Goal: Task Accomplishment & Management: Manage account settings

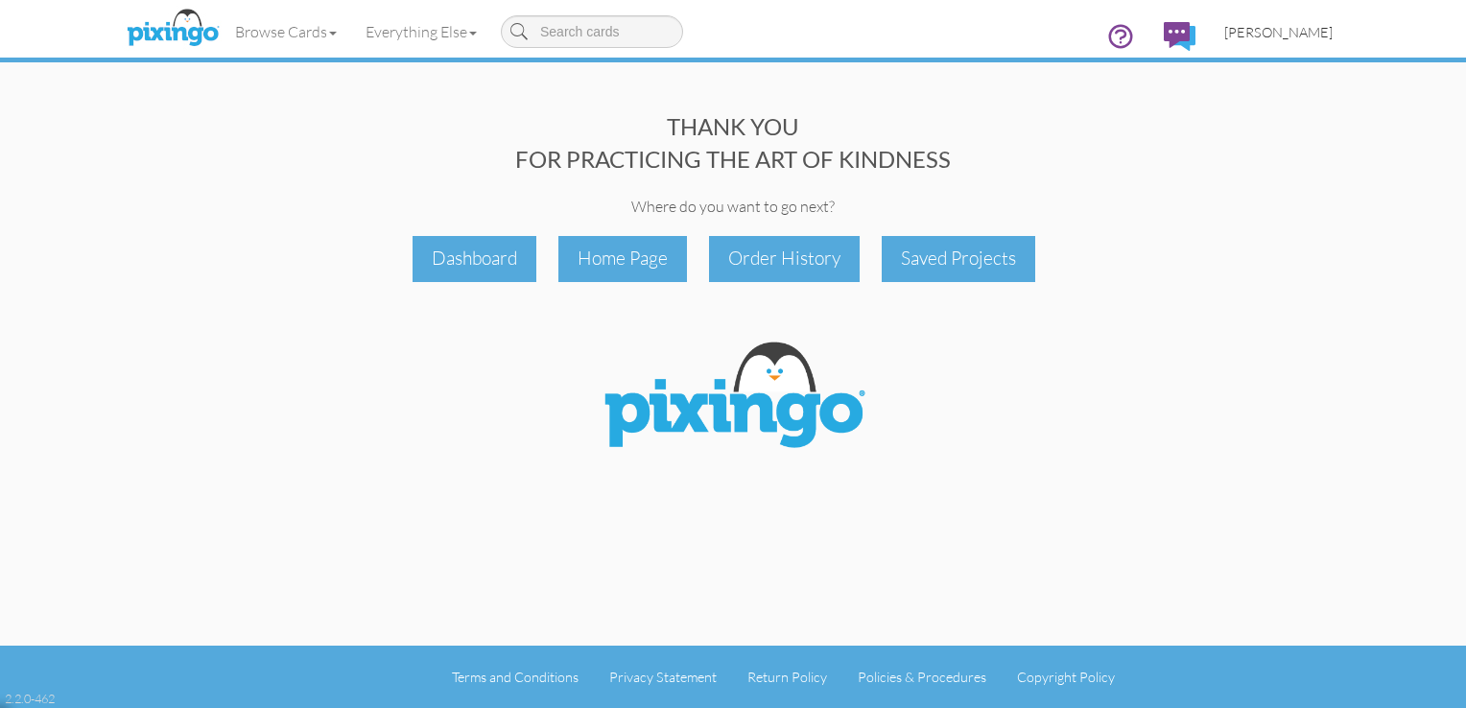
drag, startPoint x: 0, startPoint y: 0, endPoint x: 1318, endPoint y: 37, distance: 1318.5
click at [1318, 37] on span "[PERSON_NAME]" at bounding box center [1278, 32] width 108 height 16
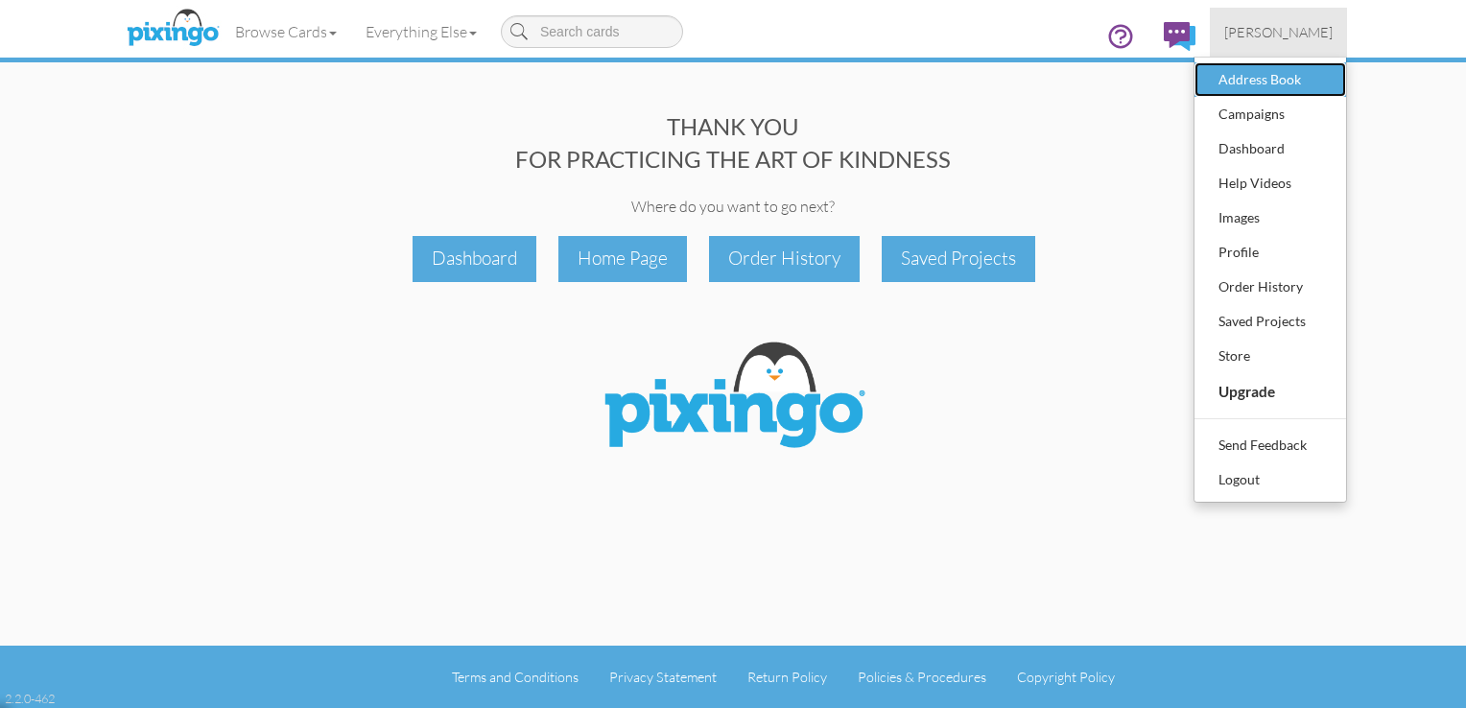
click at [1299, 82] on div "Address Book" at bounding box center [1269, 79] width 113 height 29
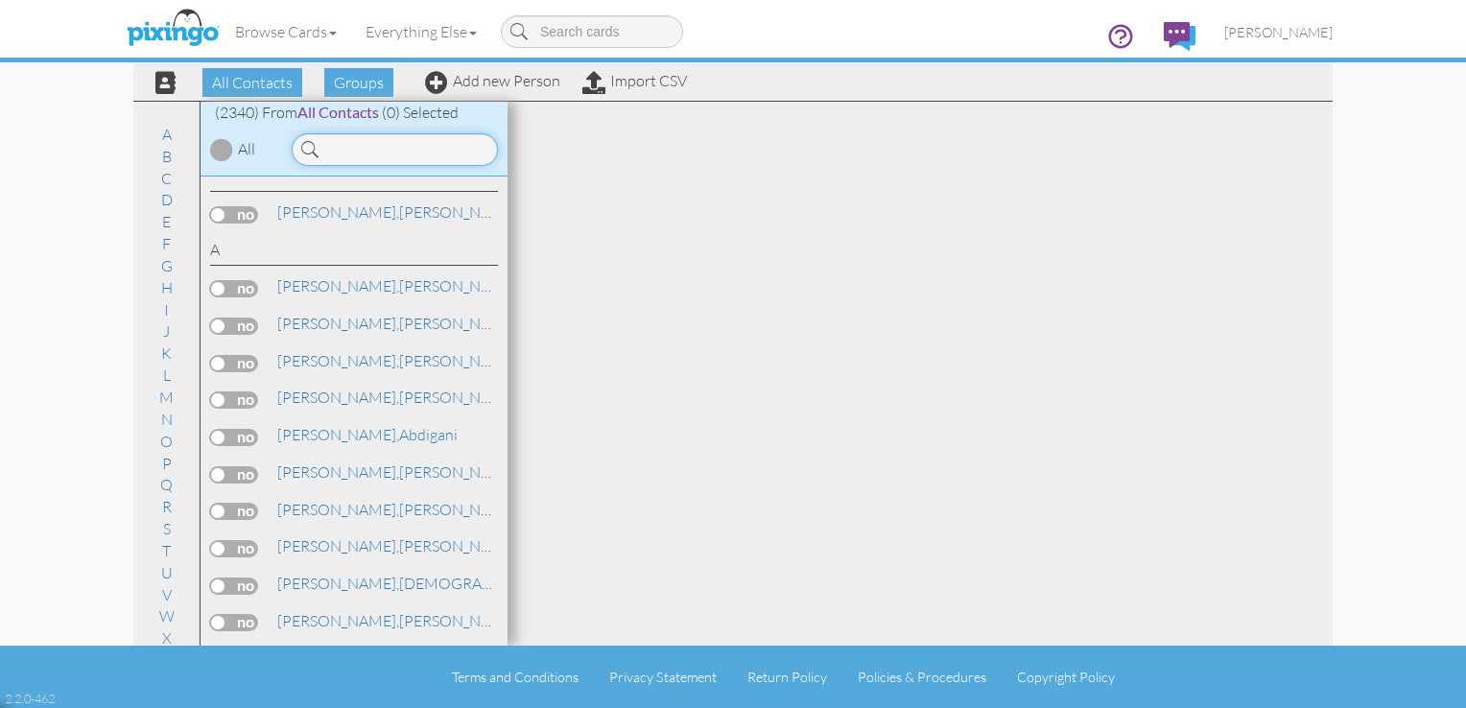
click at [341, 142] on input at bounding box center [395, 149] width 206 height 33
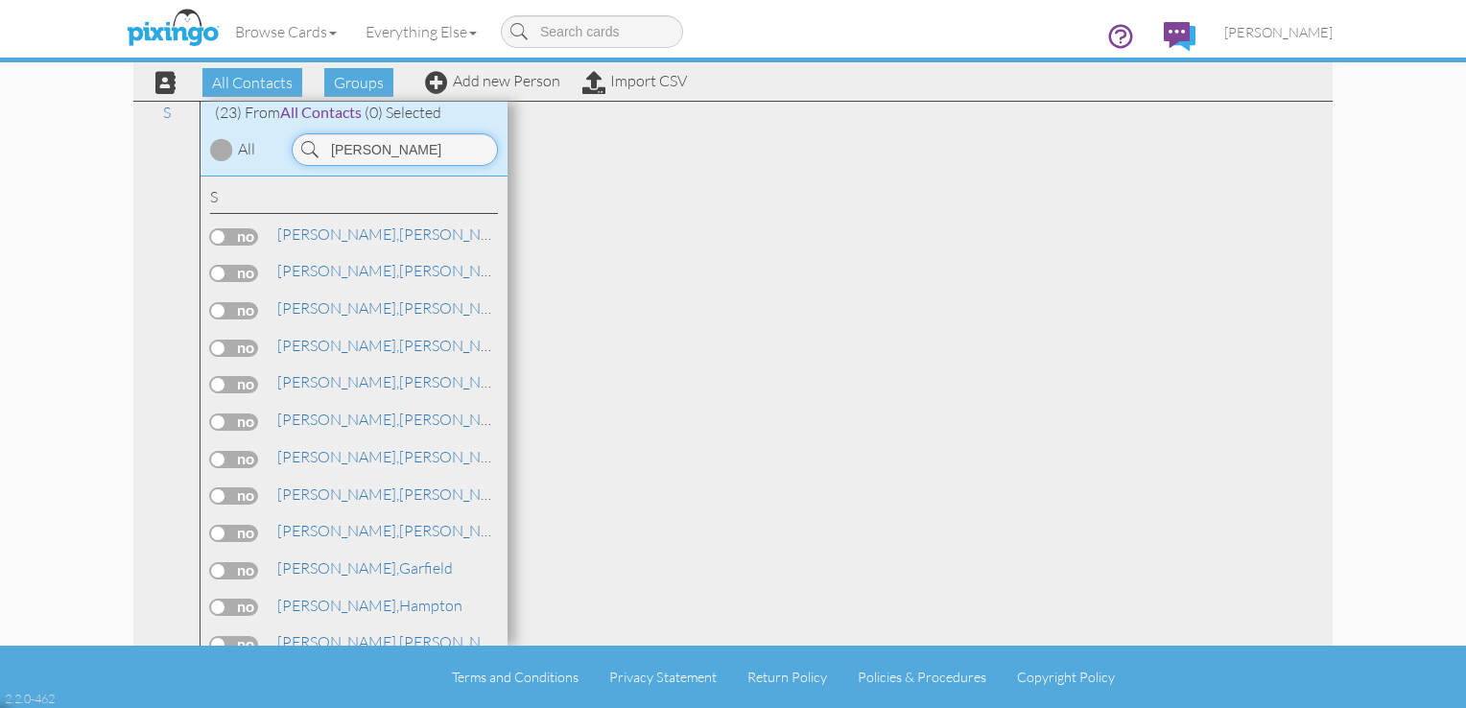
type input "[PERSON_NAME]"
click at [236, 451] on label at bounding box center [234, 459] width 48 height 17
click at [0, 0] on input "checkbox" at bounding box center [0, 0] width 0 height 0
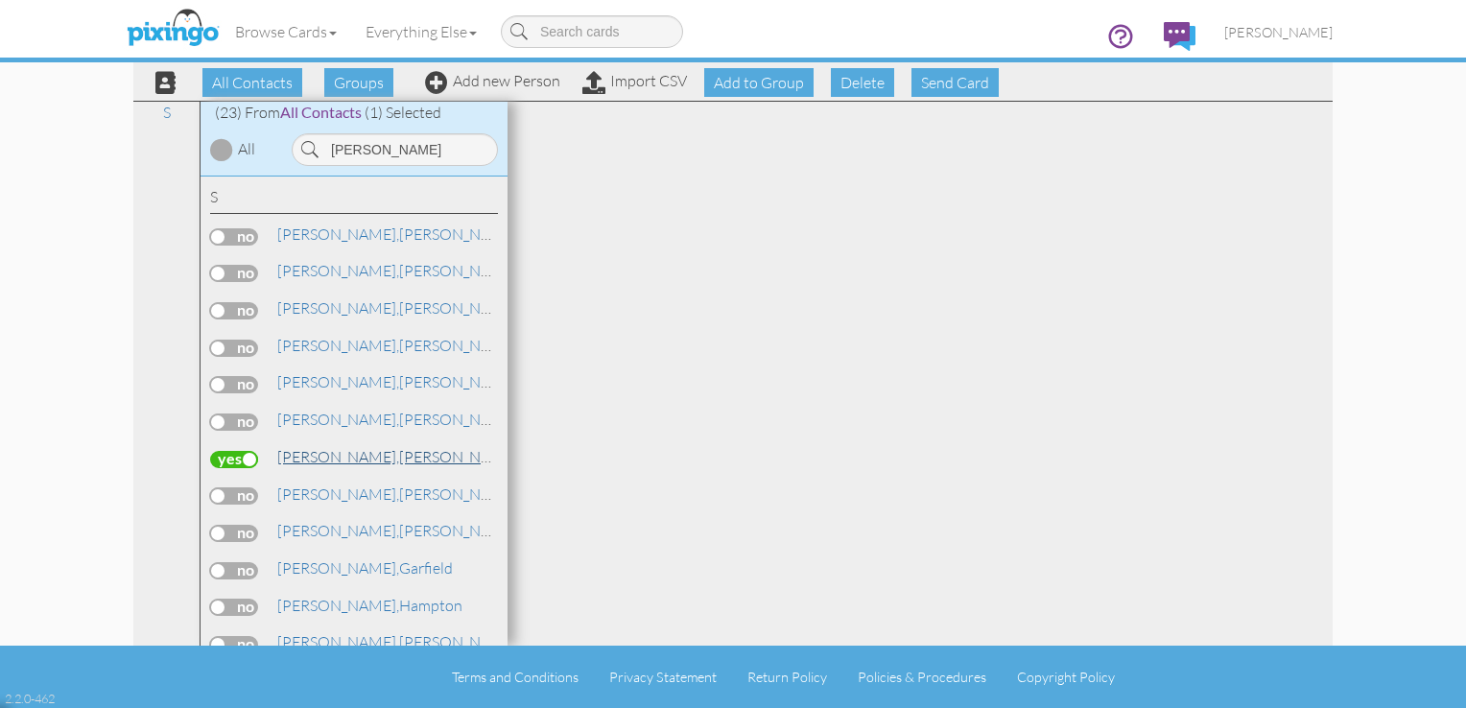
click at [334, 458] on link "Smith, Dan" at bounding box center [397, 456] width 245 height 23
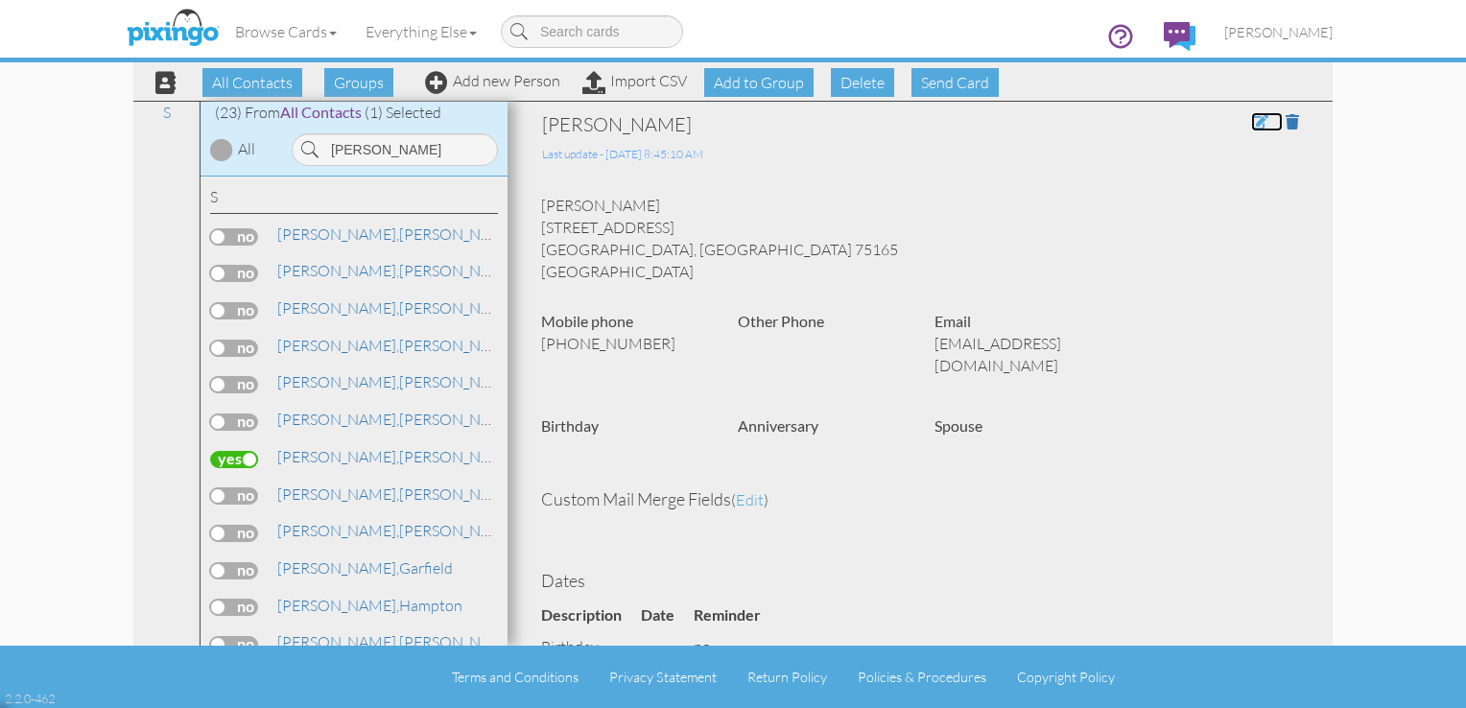
click at [1251, 124] on span at bounding box center [1259, 121] width 17 height 15
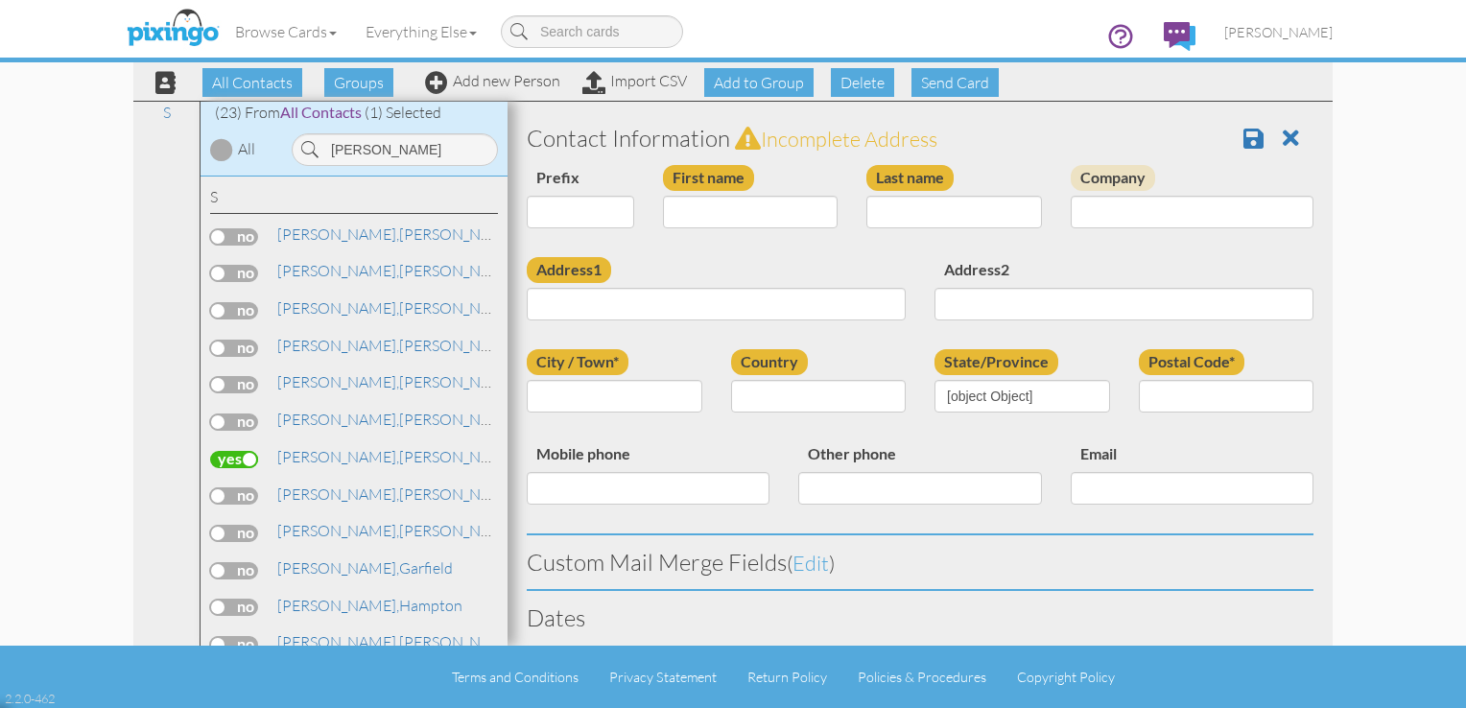
type input "[PERSON_NAME]"
type input "[STREET_ADDRESS]"
type input "Waxahachie"
type input "75165"
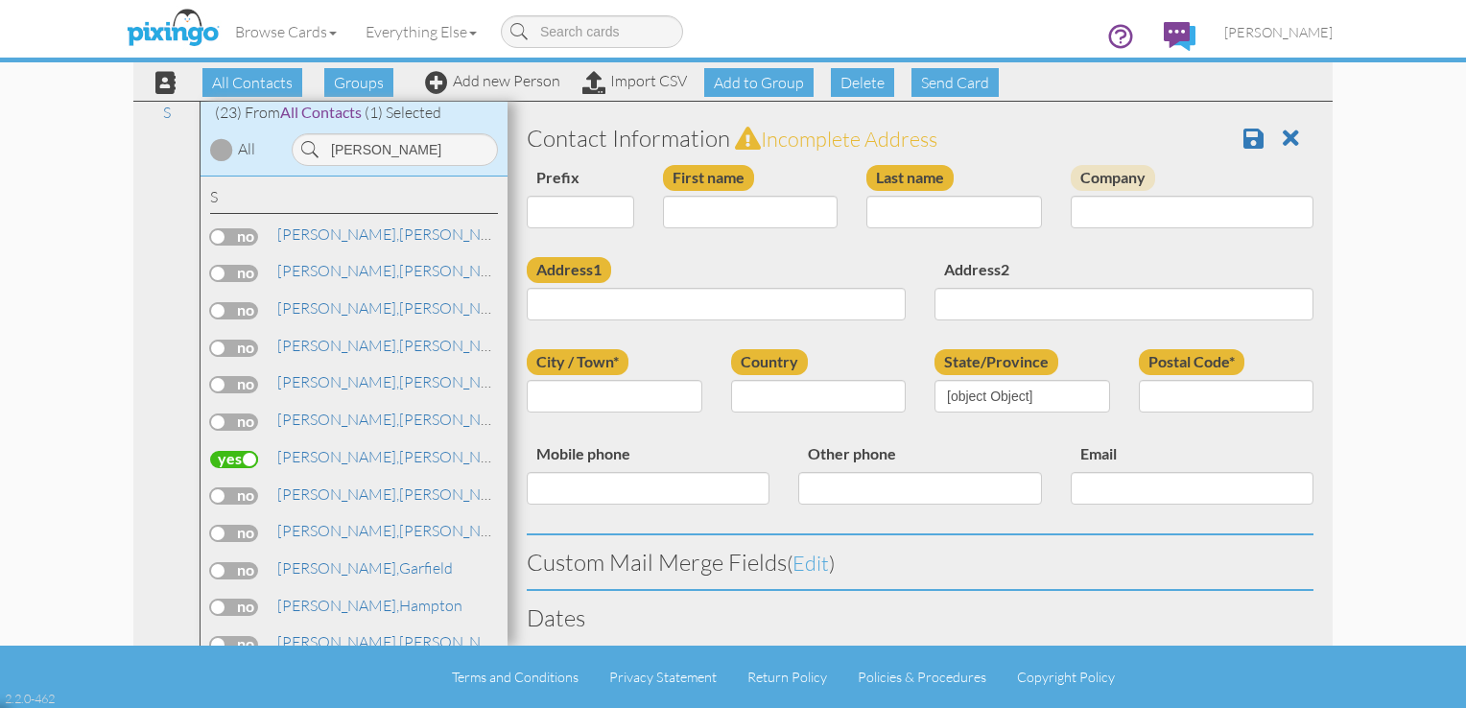
type input "[PHONE_NUMBER]"
type input "[EMAIL_ADDRESS][DOMAIN_NAME]"
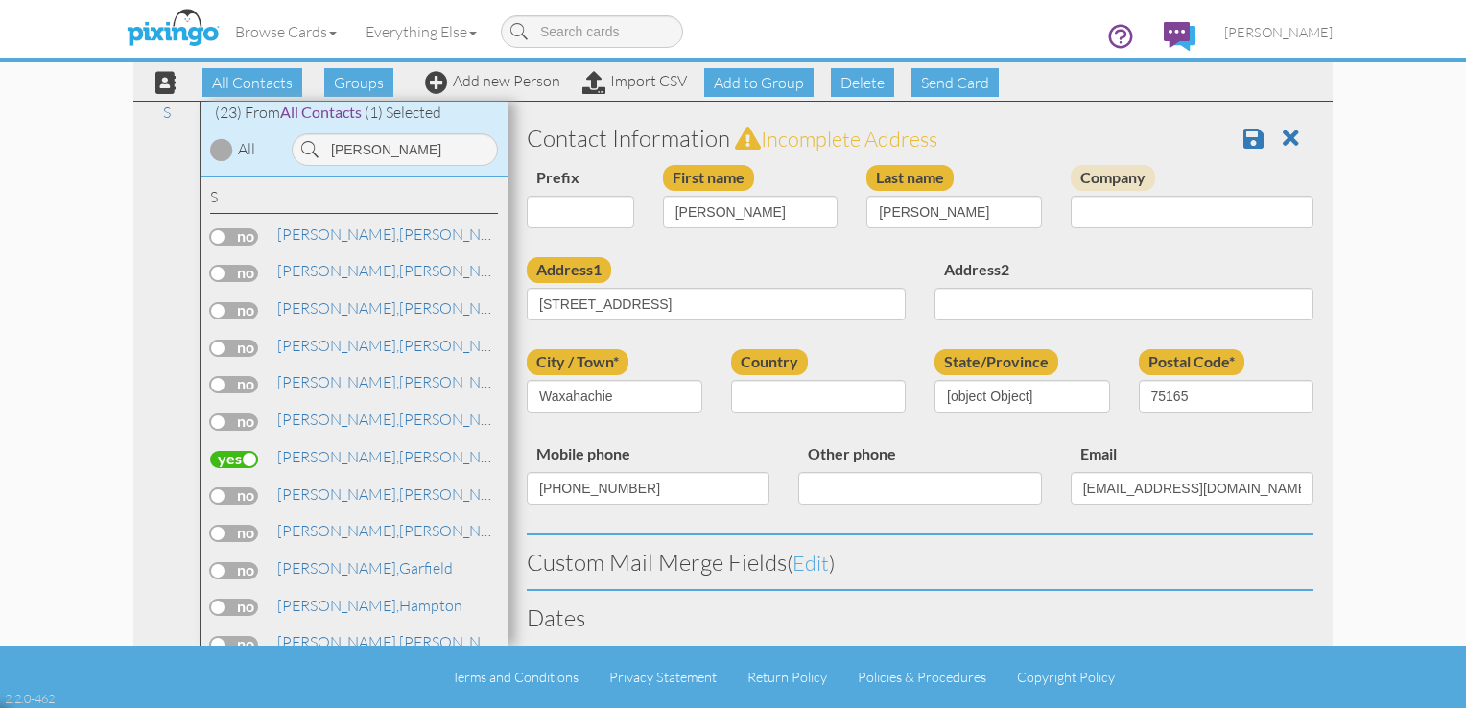
select select "object:60208"
select select "object:60453"
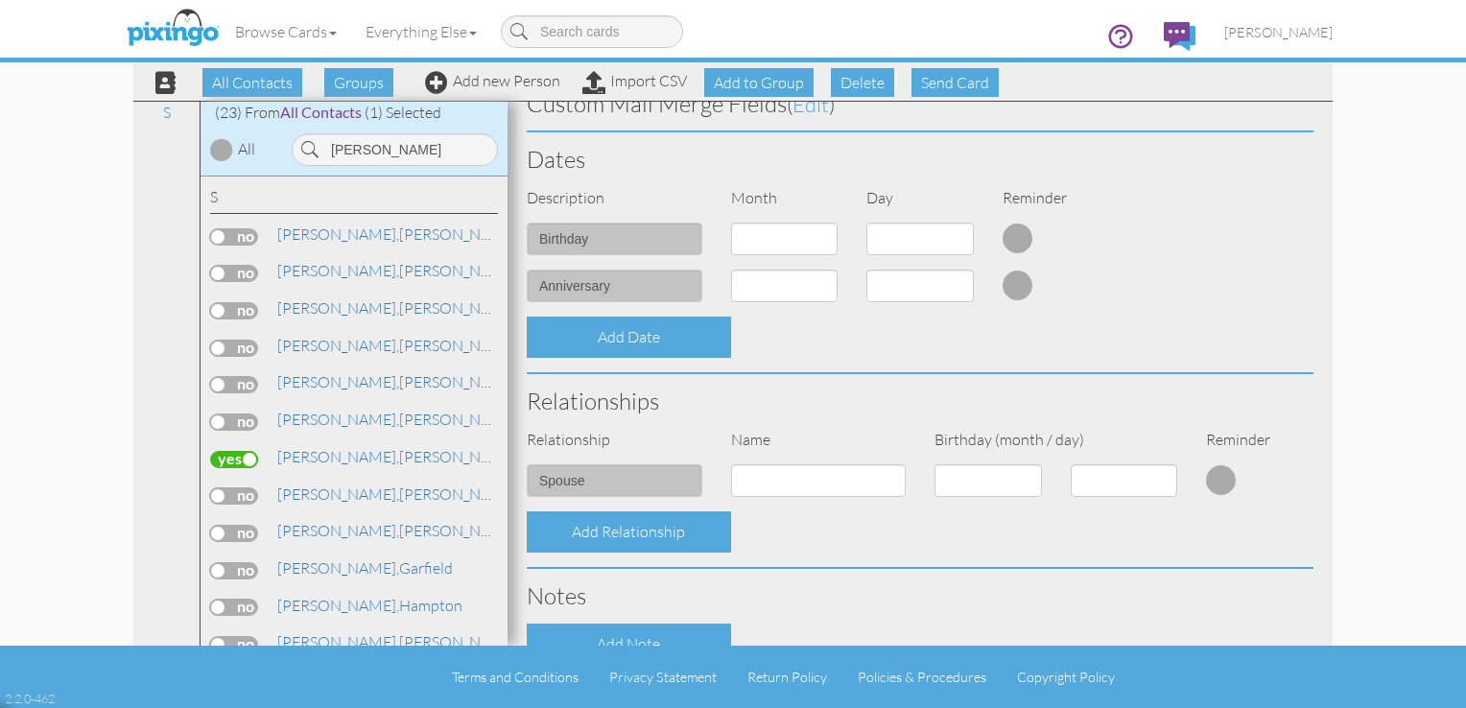
scroll to position [463, 0]
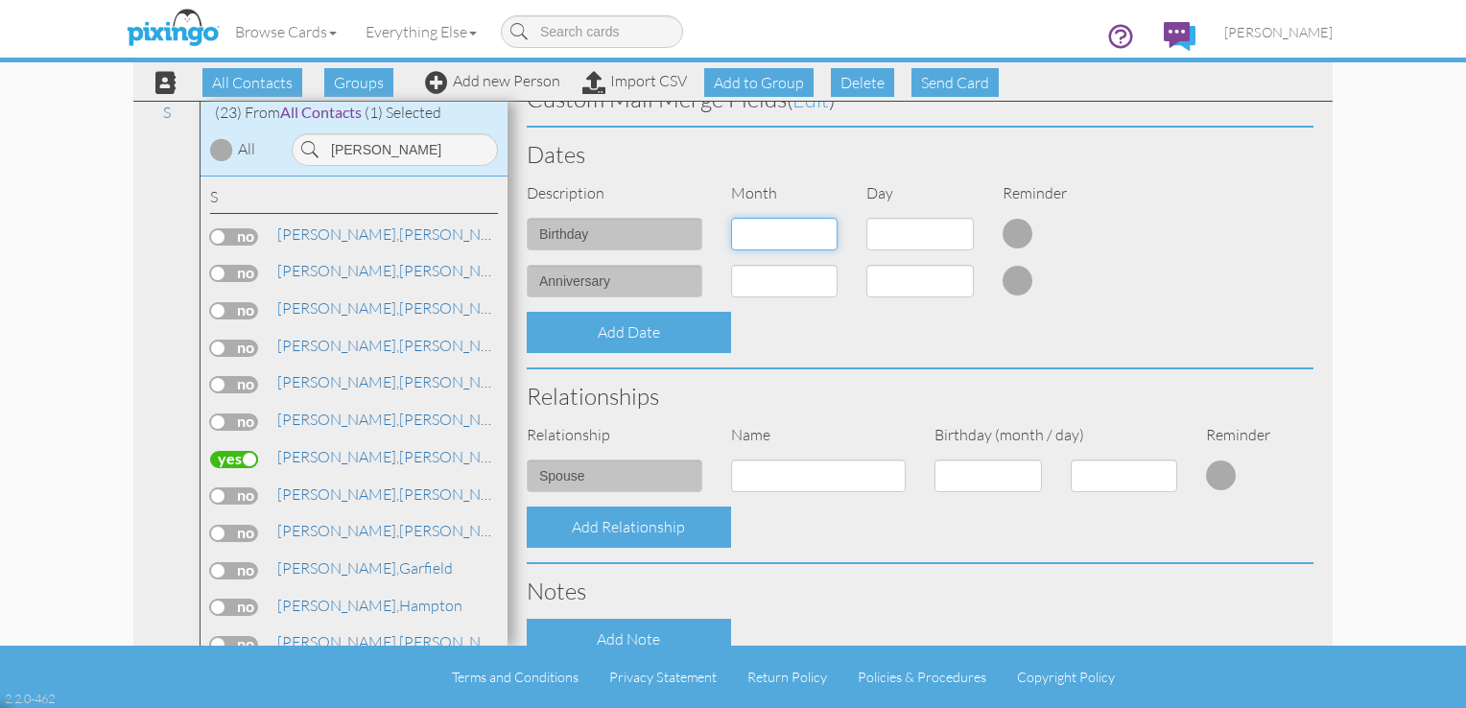
click at [821, 239] on select "1 - Jan 2 - Feb 3 - Mar 4 - Apr 5 - May 6 - Jun 7 - Jul 8 - Aug 9 - Sep 10 - Oc…" at bounding box center [784, 234] width 107 height 33
select select "object:60528"
click at [731, 218] on select "1 - Jan 2 - Feb 3 - Mar 4 - Apr 5 - May 6 - Jun 7 - Jul 8 - Aug 9 - Sep 10 - Oc…" at bounding box center [784, 234] width 107 height 33
click at [959, 233] on select "1 2 3 4 5 6 7 8 9 10 11 12 13 14 15 16 17 18 19 20 21 22 23 24 25 26 27 28 29 3…" at bounding box center [919, 234] width 107 height 33
select select "number:19"
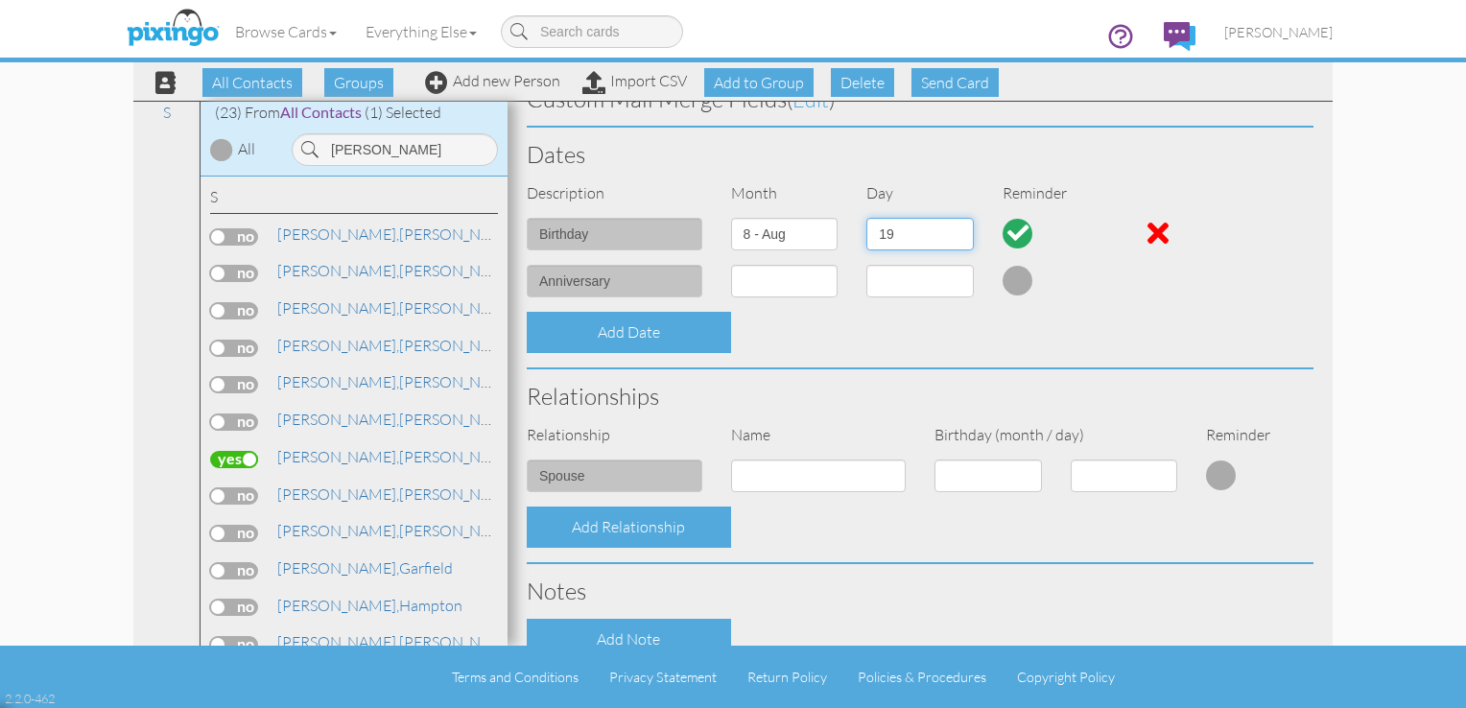
click at [866, 218] on select "1 2 3 4 5 6 7 8 9 10 11 12 13 14 15 16 17 18 19 20 21 22 23 24 25 26 27 28 29 3…" at bounding box center [919, 234] width 107 height 33
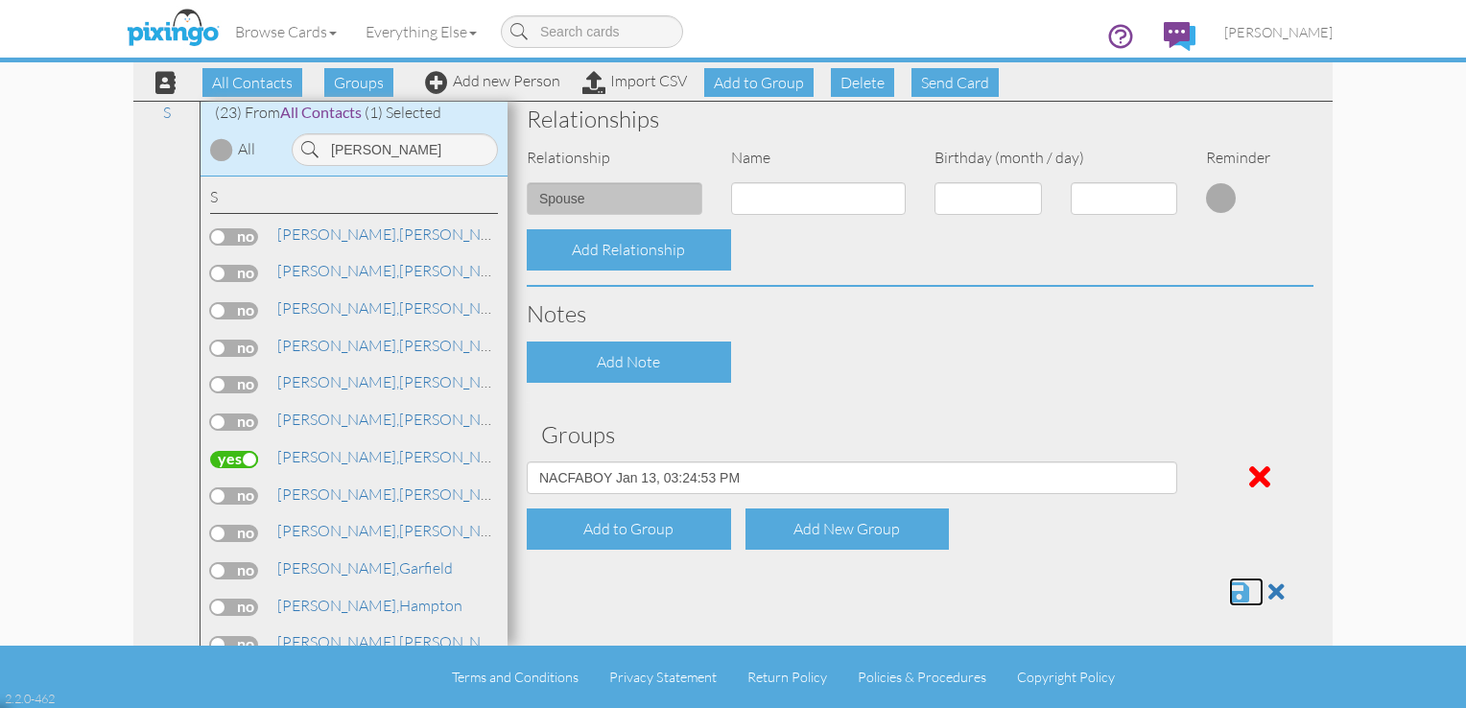
click at [1229, 590] on span at bounding box center [1239, 591] width 20 height 23
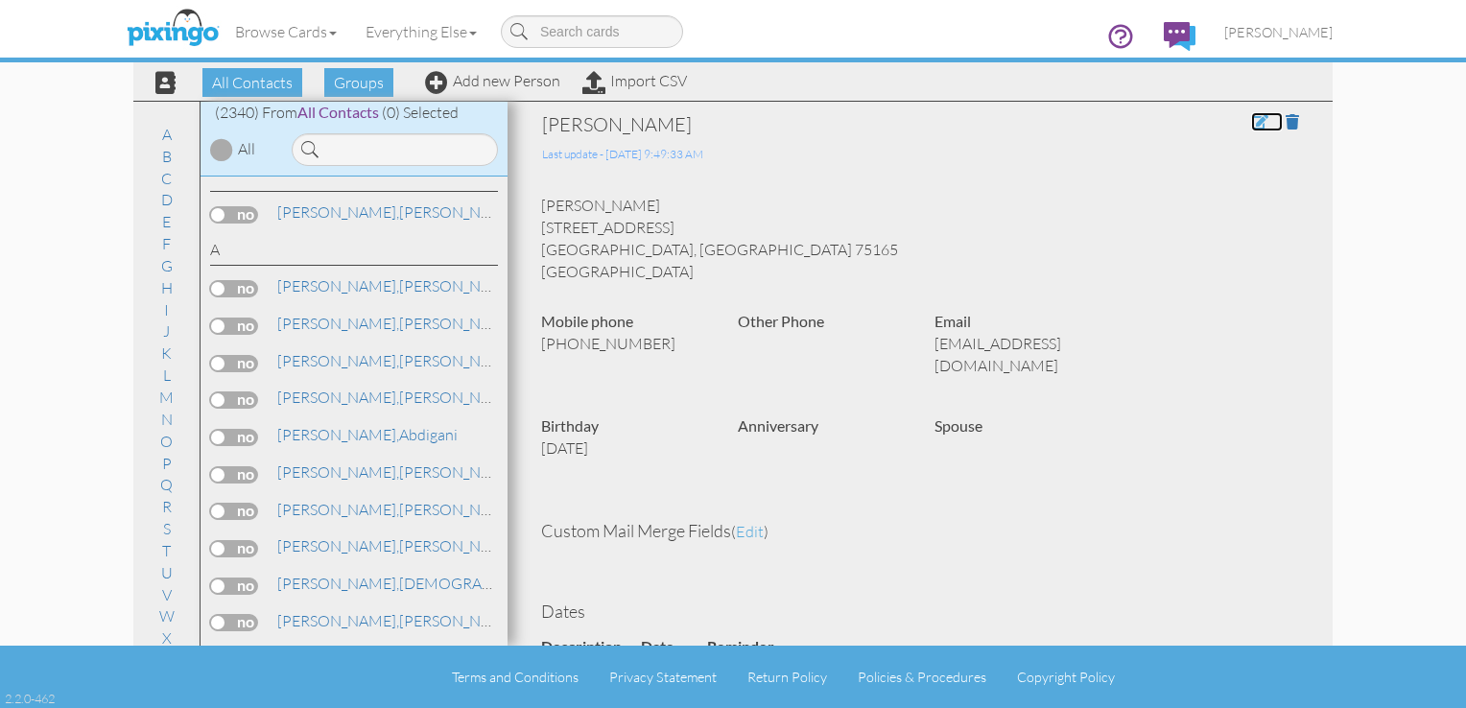
click at [1251, 121] on span at bounding box center [1259, 121] width 17 height 15
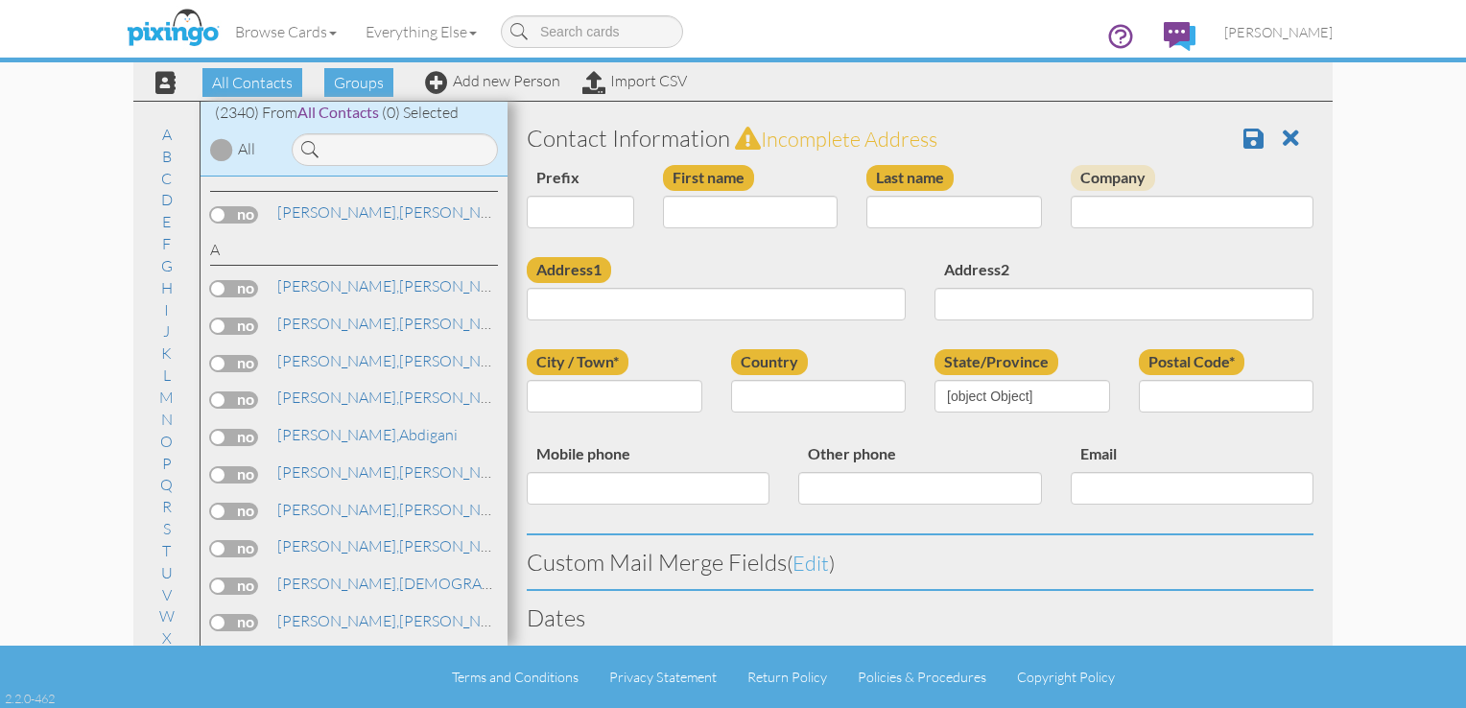
type input "[PERSON_NAME]"
type input "[STREET_ADDRESS]"
type input "Waxahachie"
type input "75165"
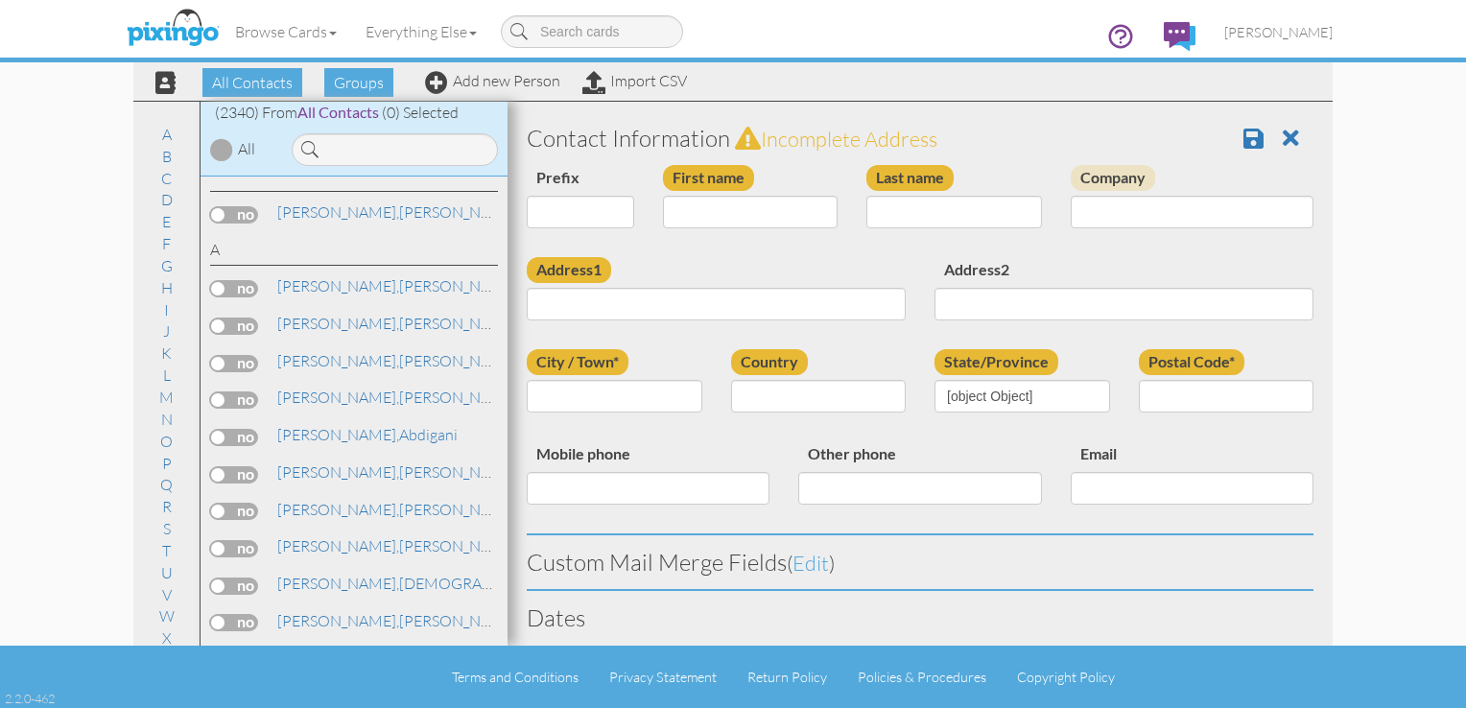
type input "[PHONE_NUMBER]"
type input "[EMAIL_ADDRESS][DOMAIN_NAME]"
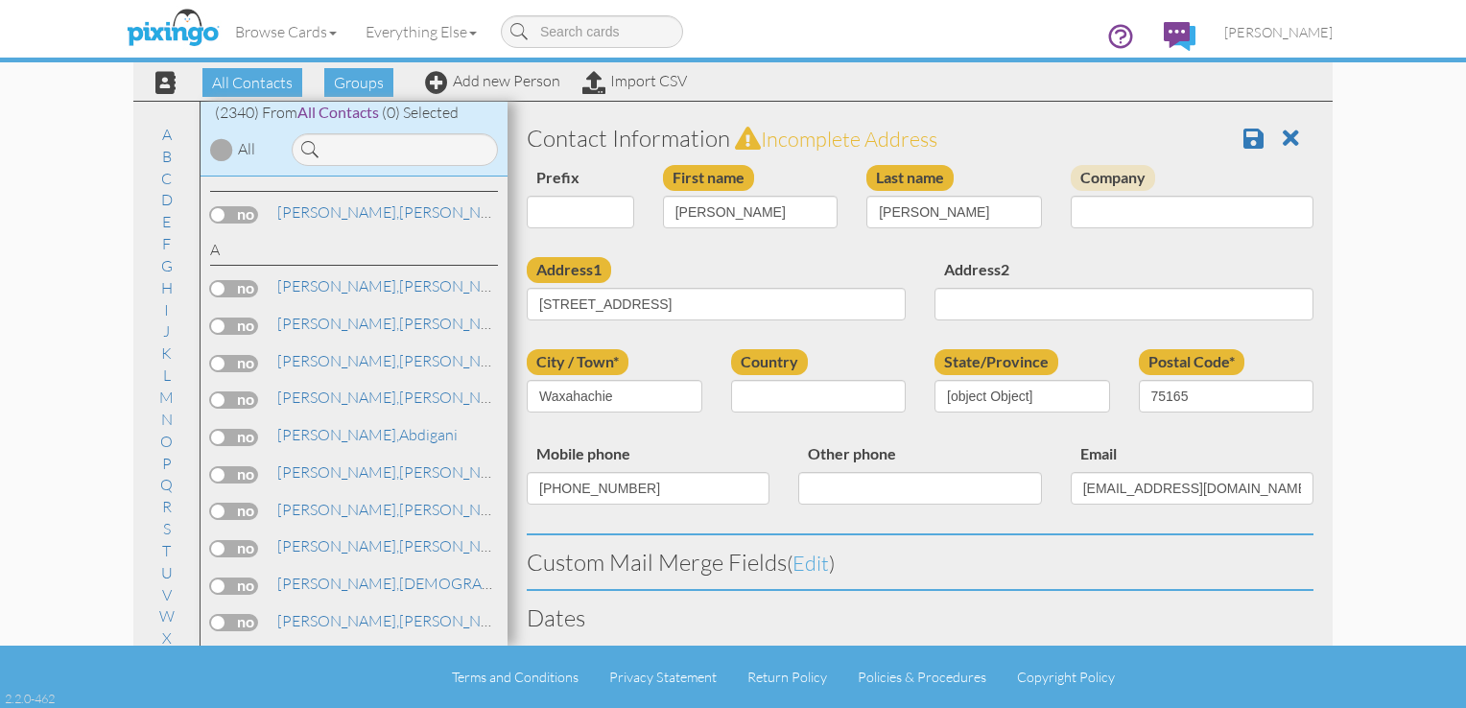
select select "object:7329"
select select "object:7574"
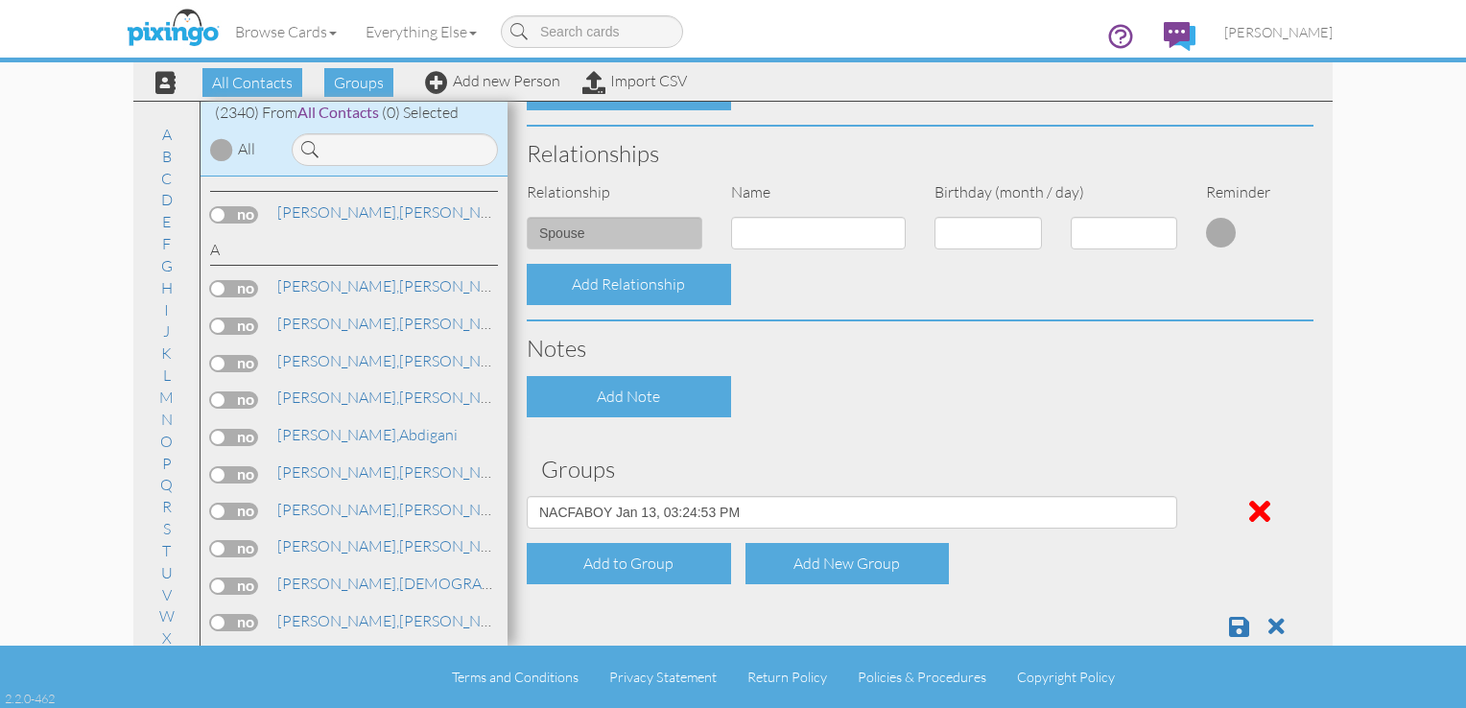
scroll to position [740, 0]
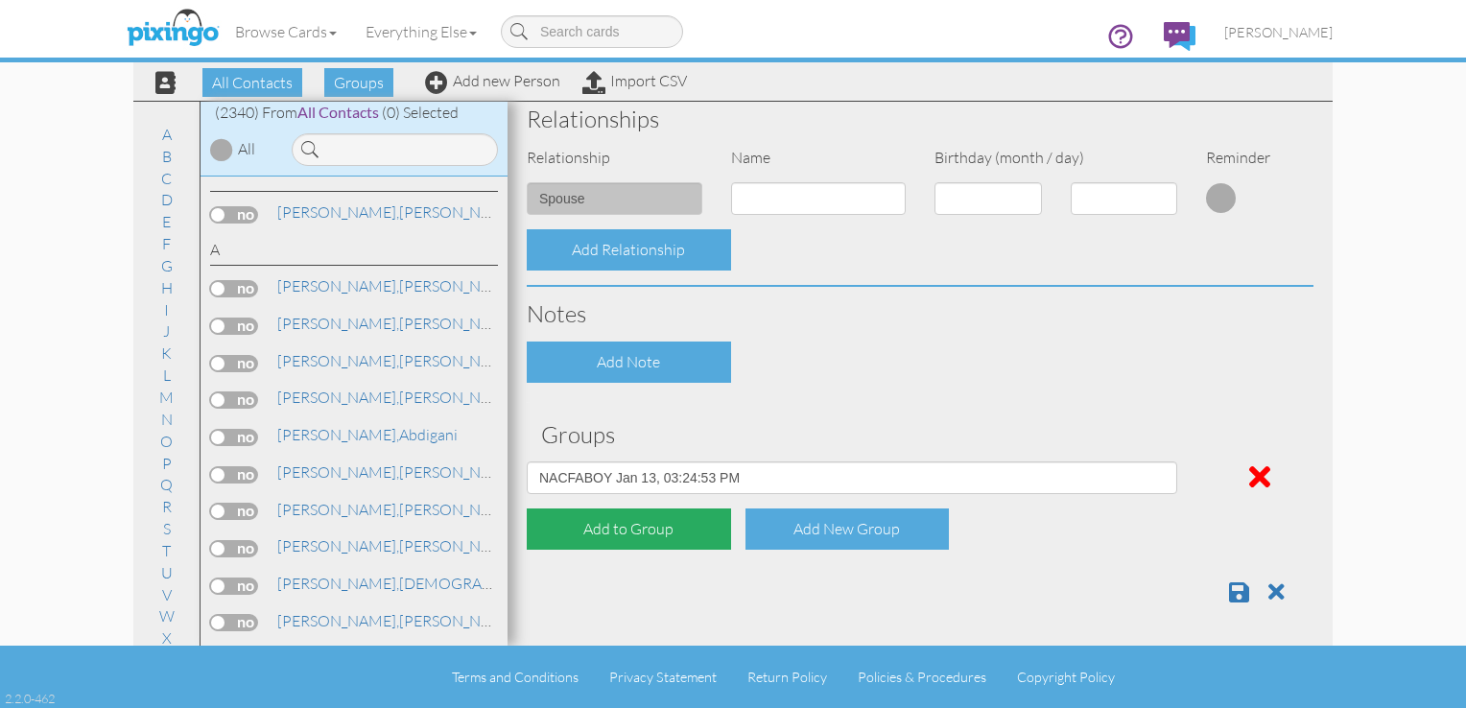
click at [687, 529] on div "Add to Group" at bounding box center [629, 528] width 204 height 41
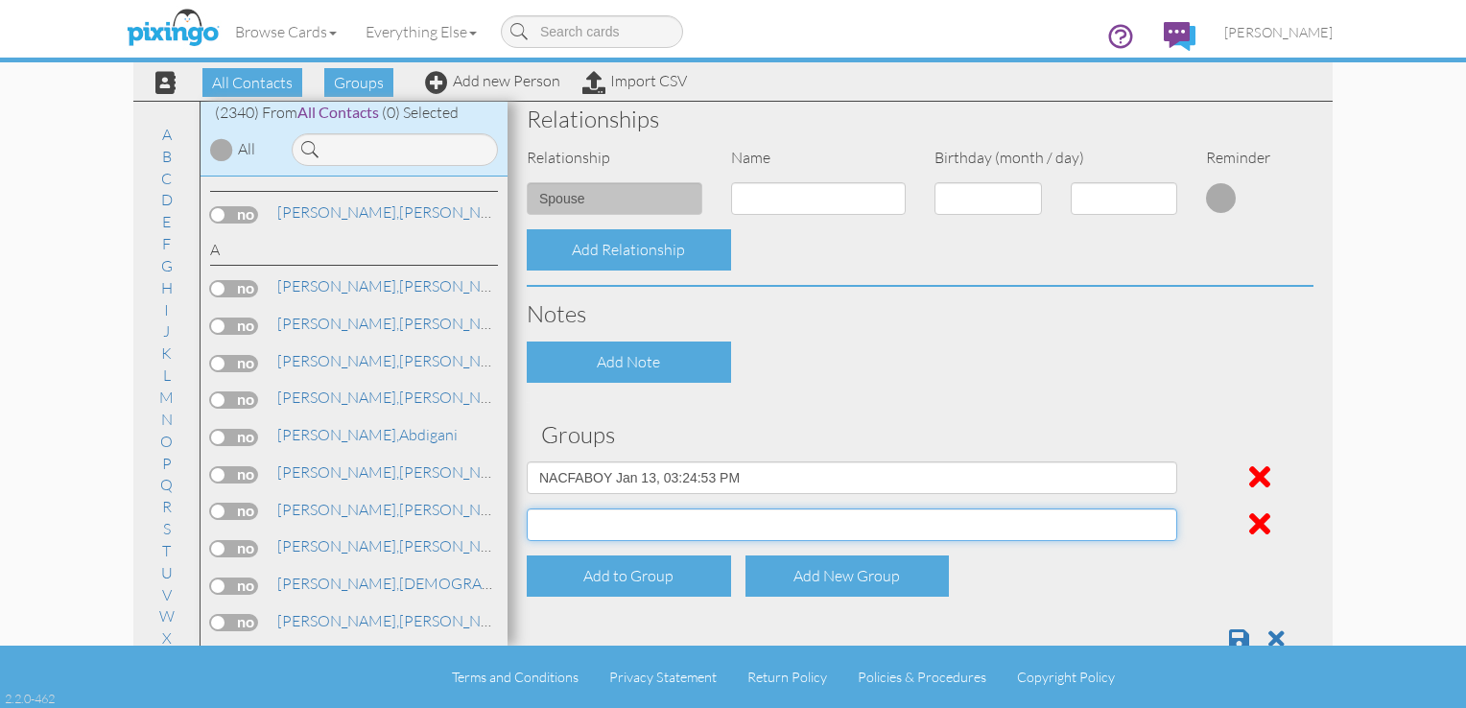
click at [1156, 520] on select "All Clients [DATE] 03:17:00 PM NACFABOY [DATE] 03:24:53 PM" at bounding box center [852, 524] width 650 height 33
select select "object:7327"
click at [527, 508] on select "All Clients [DATE] 03:17:00 PM NACFABOY [DATE] 03:24:53 PM" at bounding box center [852, 524] width 650 height 33
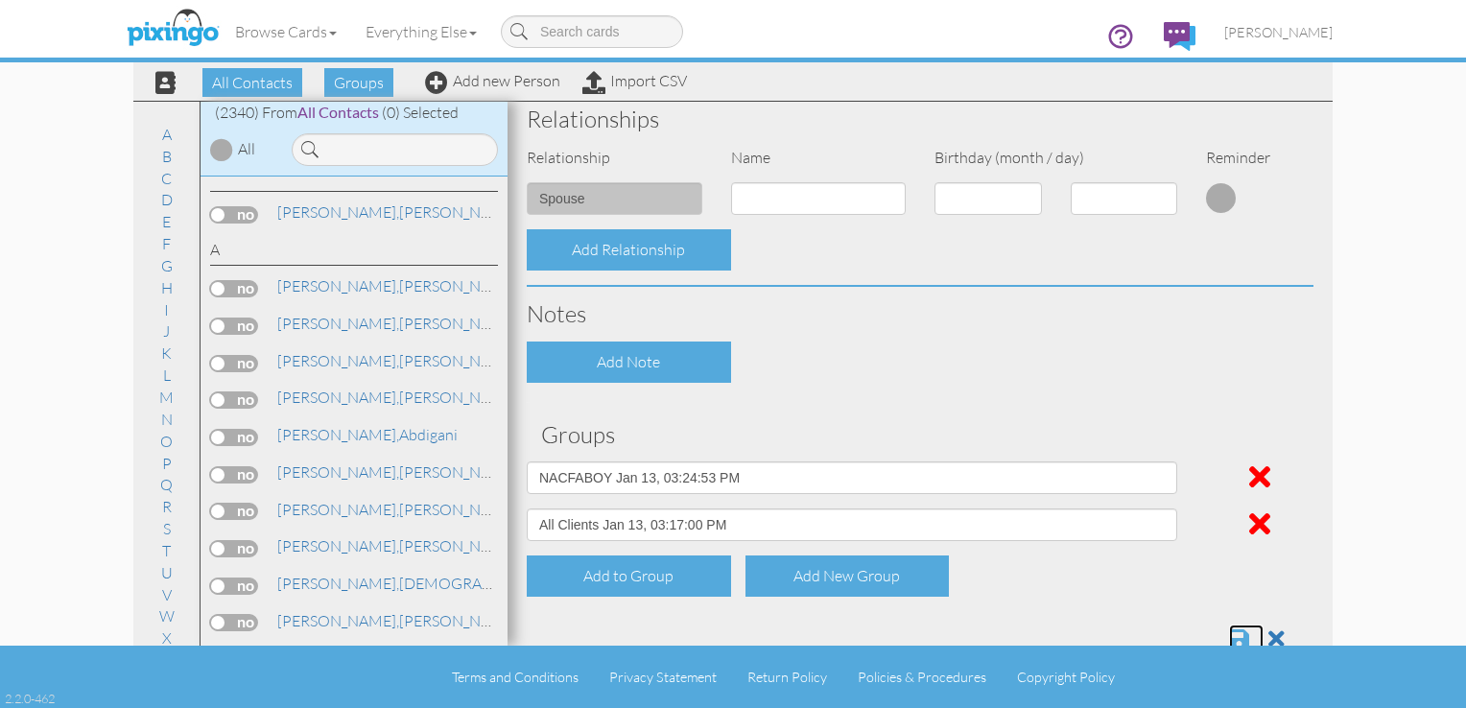
click at [1229, 632] on span at bounding box center [1239, 638] width 20 height 23
